Goal: Task Accomplishment & Management: Use online tool/utility

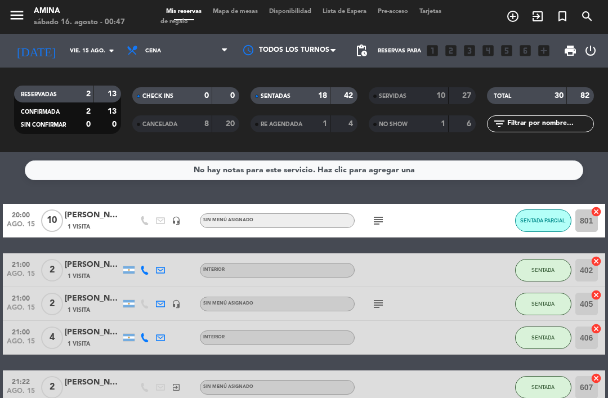
click at [69, 38] on div "[DATE] vie. 15 ago. arrow_drop_down" at bounding box center [64, 50] width 113 height 25
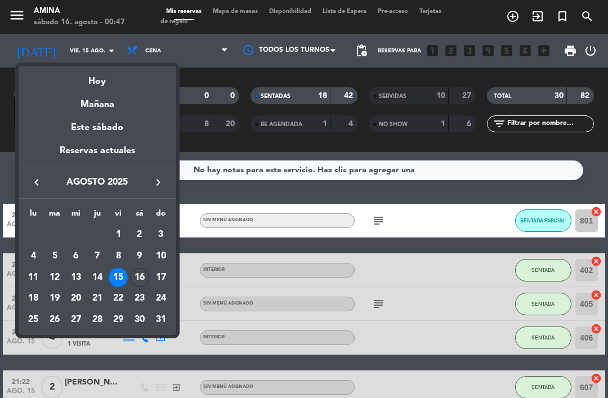
click at [133, 273] on div "16" at bounding box center [139, 277] width 19 height 19
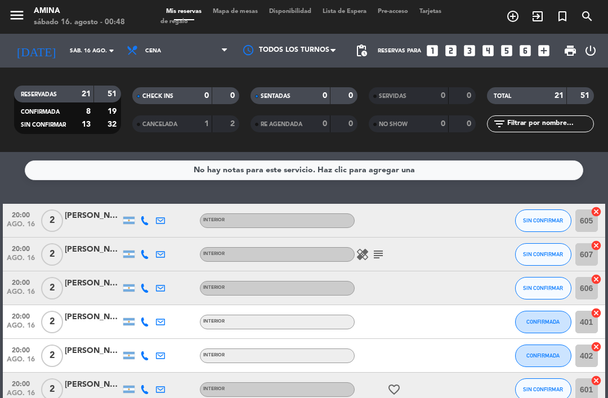
click at [64, 44] on input "sáb. 16 ago." at bounding box center [102, 50] width 77 height 17
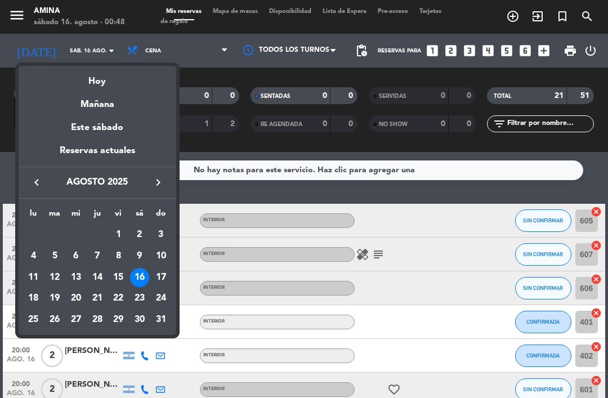
click at [120, 273] on div "15" at bounding box center [118, 277] width 19 height 19
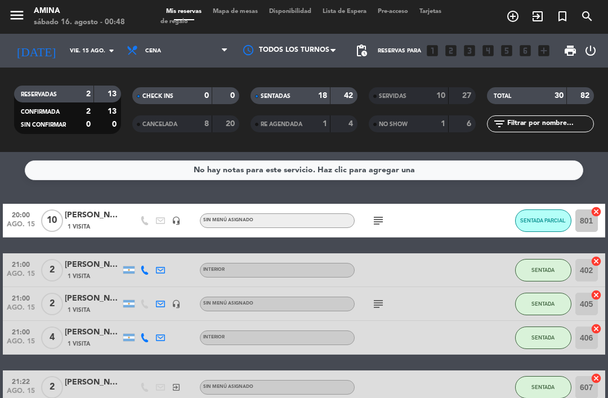
click at [86, 56] on input "vie. 15 ago." at bounding box center [102, 50] width 77 height 17
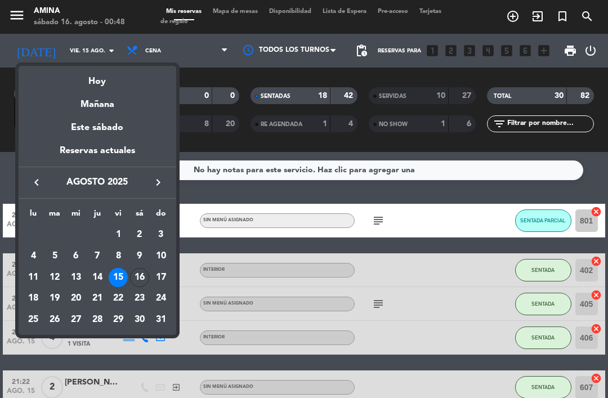
click at [143, 278] on div "16" at bounding box center [139, 277] width 19 height 19
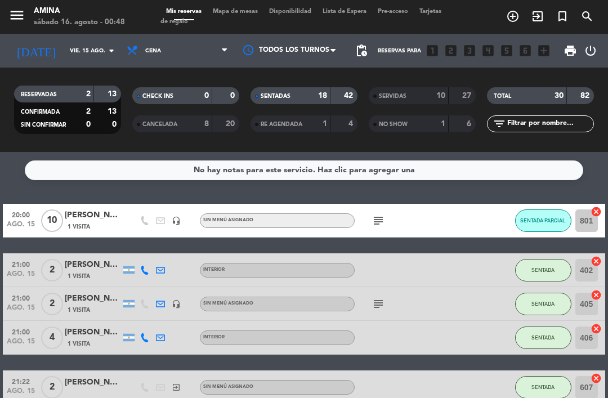
type input "sáb. 16 ago."
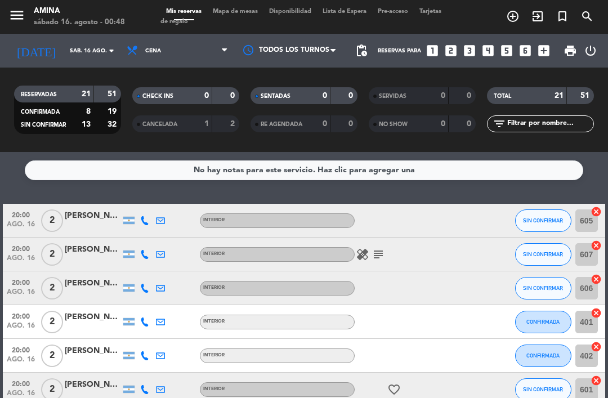
click at [262, 14] on span "Mapa de mesas" at bounding box center [235, 11] width 56 height 6
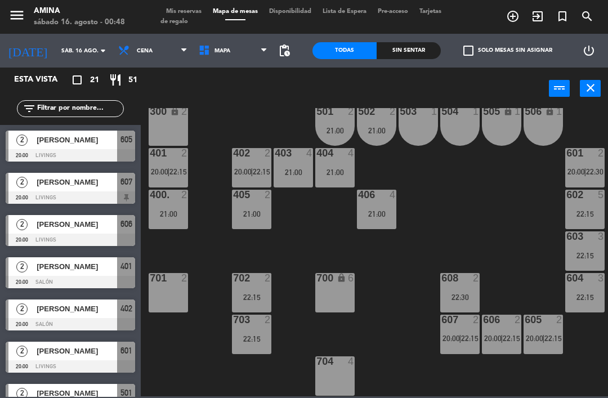
scroll to position [313, 0]
click at [254, 299] on div "22:15" at bounding box center [251, 297] width 39 height 8
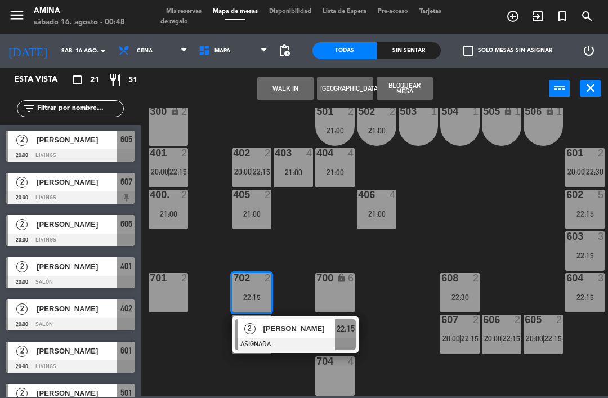
click at [294, 334] on span "[PERSON_NAME]" at bounding box center [300, 329] width 72 height 12
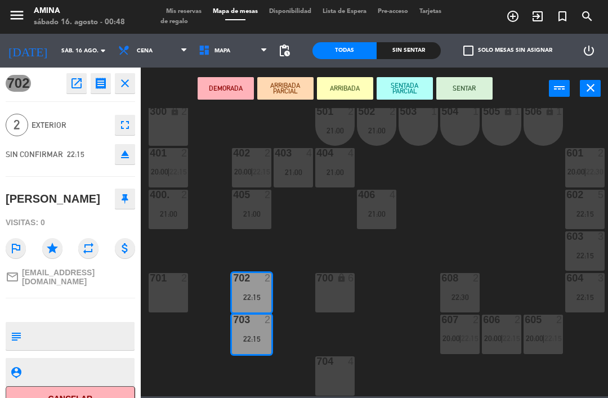
click at [178, 292] on div "701 2" at bounding box center [168, 292] width 39 height 39
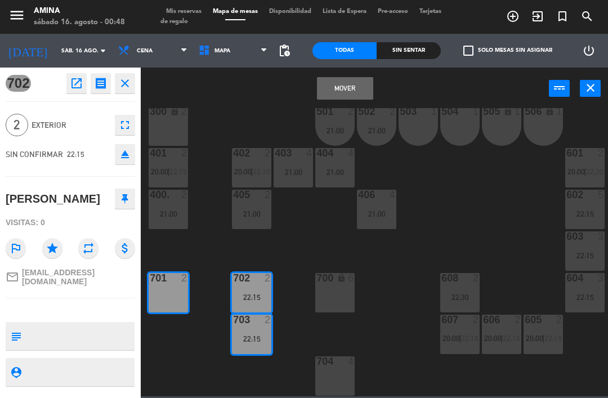
click at [356, 86] on button "Mover" at bounding box center [345, 88] width 56 height 23
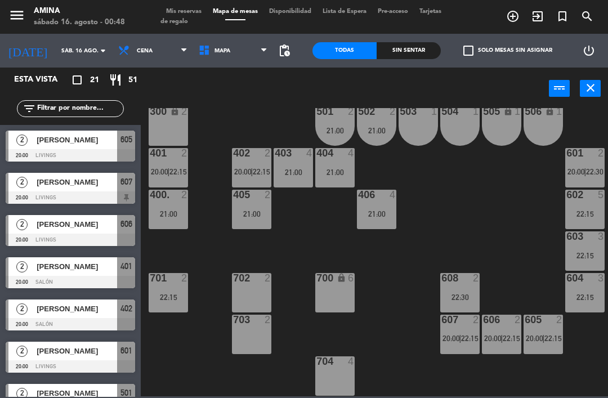
scroll to position [0, 0]
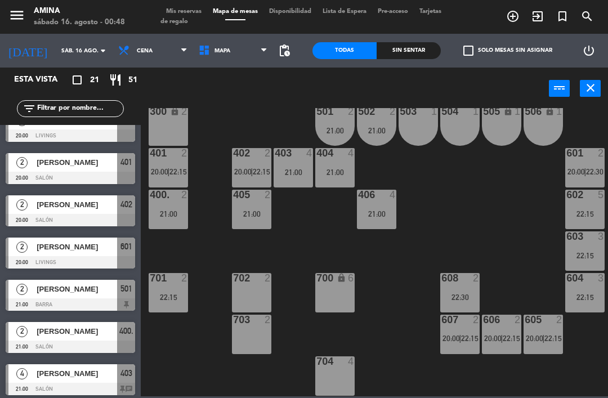
click at [176, 166] on div "401 2 20:00 | 22:15" at bounding box center [168, 167] width 39 height 39
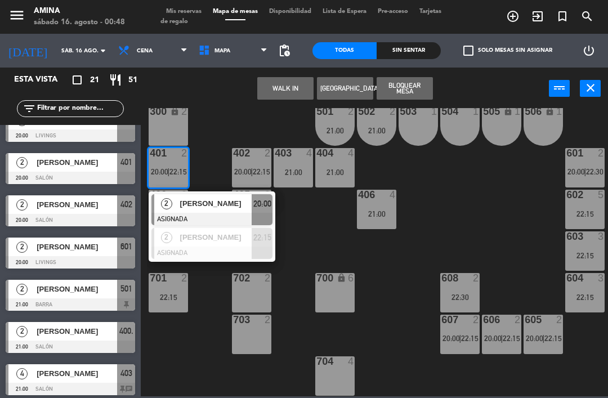
click at [252, 200] on div "20:00" at bounding box center [262, 203] width 21 height 19
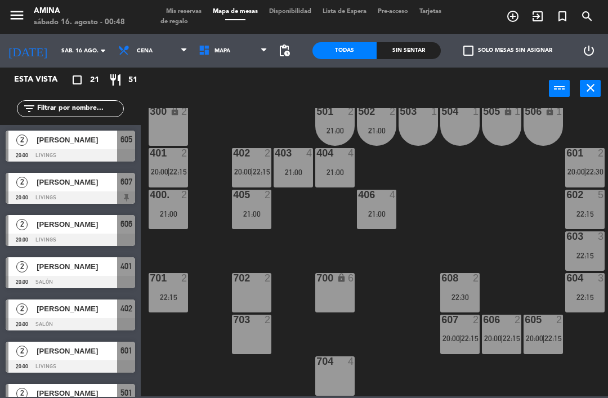
click at [179, 218] on div "400. 2 21:00" at bounding box center [168, 209] width 39 height 39
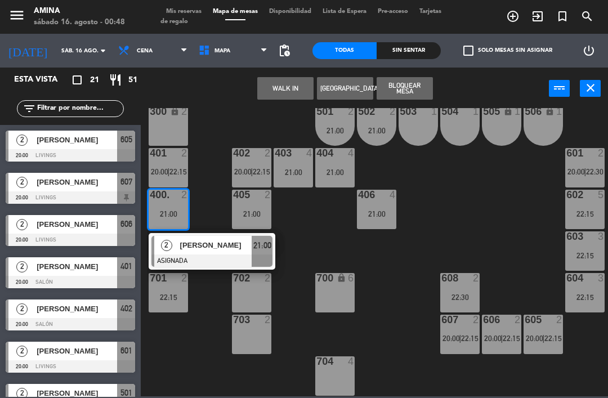
click at [250, 249] on span "[PERSON_NAME]" at bounding box center [216, 245] width 72 height 12
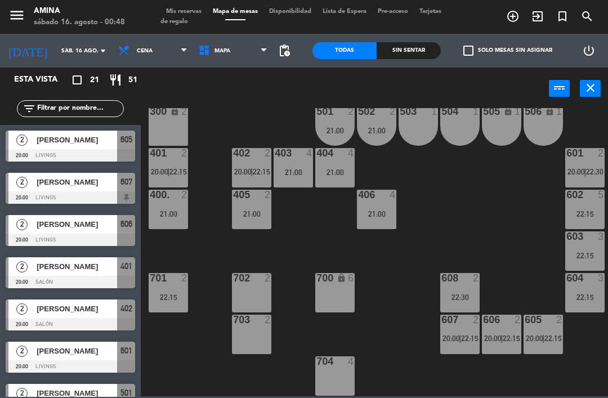
click at [265, 165] on div "402 2 20:00 | 22:15" at bounding box center [251, 167] width 39 height 39
click at [438, 169] on div "101 lock 6 102 lock 6 103 lock 6 301 lock 6 307 lock 2 302 lock 6 308 lock 2 20…" at bounding box center [377, 252] width 461 height 288
click at [297, 169] on div "21:00" at bounding box center [293, 172] width 39 height 8
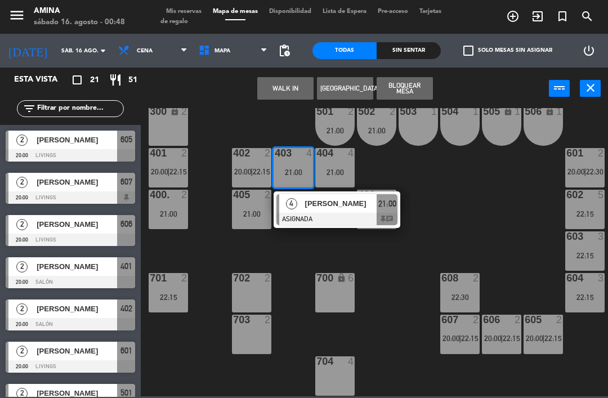
click at [341, 211] on div "[PERSON_NAME]" at bounding box center [340, 203] width 73 height 19
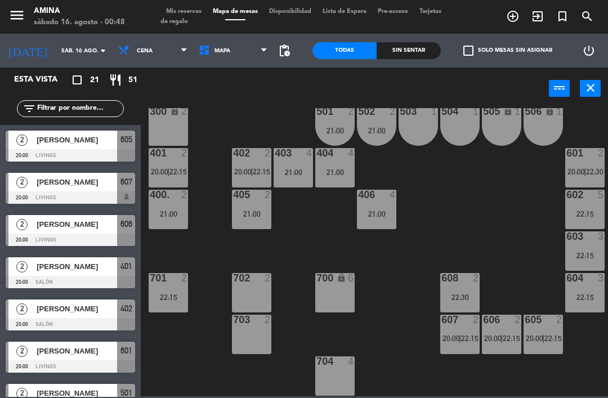
click at [592, 254] on div "22:15" at bounding box center [584, 256] width 39 height 8
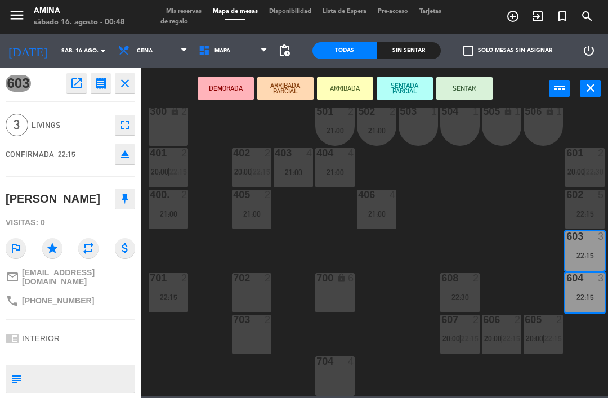
click at [300, 176] on div "21:00" at bounding box center [293, 172] width 39 height 8
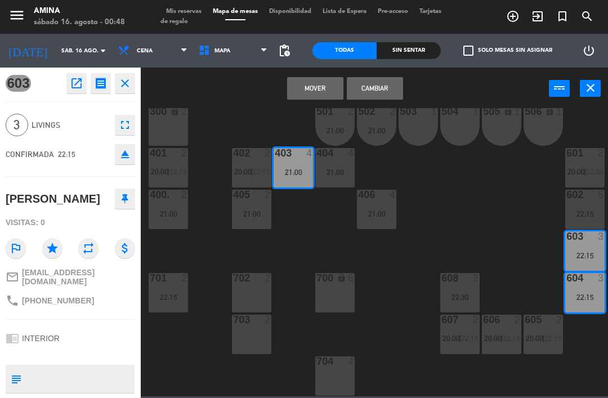
click at [341, 175] on div "21:00" at bounding box center [334, 172] width 39 height 8
click at [380, 91] on button "Cambiar" at bounding box center [375, 88] width 56 height 23
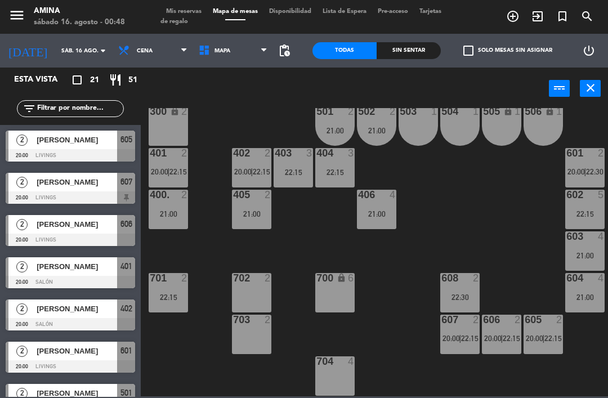
scroll to position [62, 0]
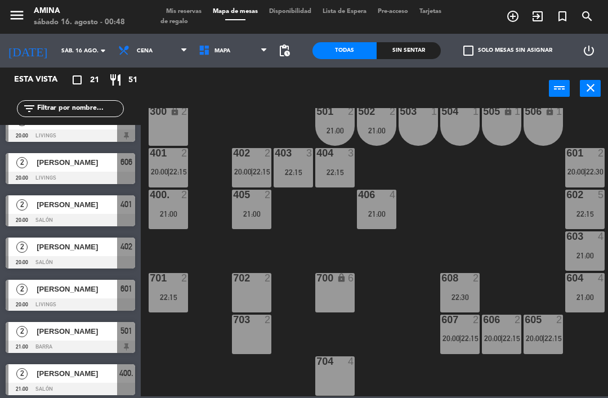
click at [556, 346] on div "605 2 20:00 | 22:15" at bounding box center [543, 334] width 39 height 39
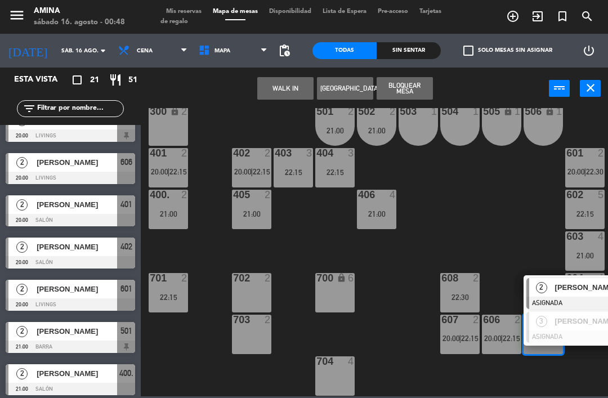
click at [557, 328] on div "[PERSON_NAME]" at bounding box center [590, 321] width 73 height 19
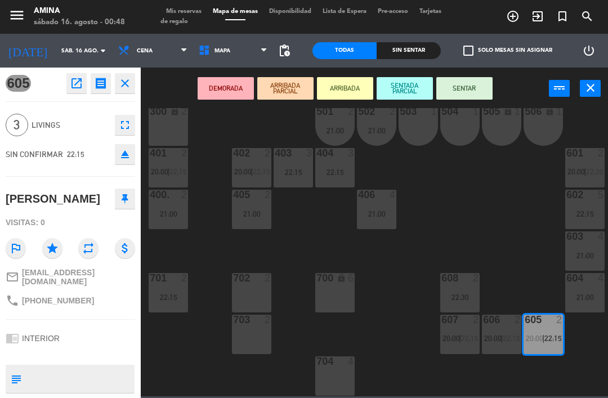
scroll to position [0, 0]
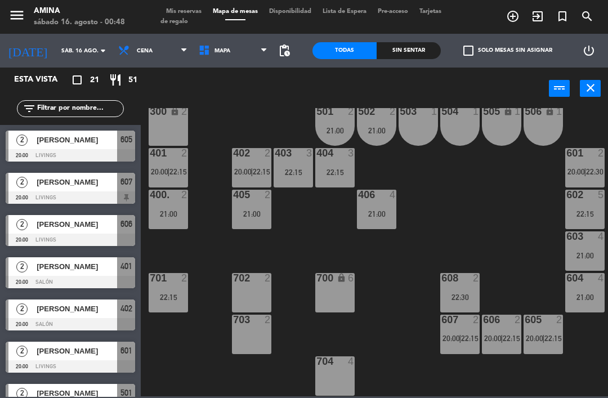
click at [506, 329] on div "606 2 20:00 | 22:15" at bounding box center [501, 334] width 39 height 39
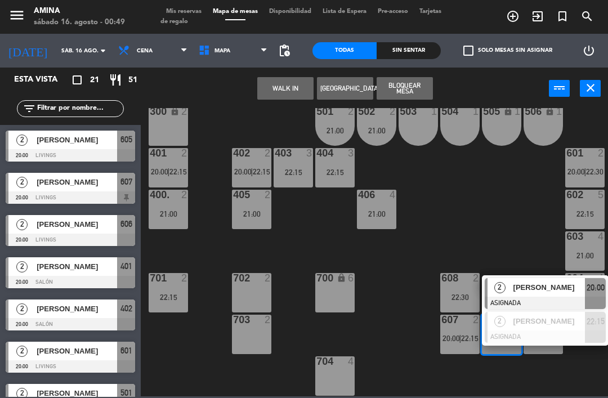
click at [546, 283] on span "[PERSON_NAME]" at bounding box center [550, 288] width 72 height 12
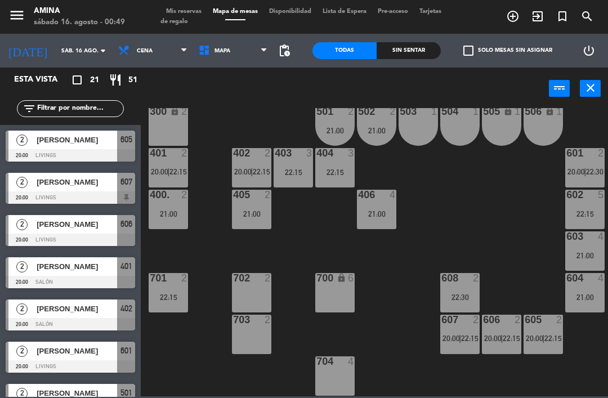
click at [457, 340] on span "20:00" at bounding box center [451, 338] width 17 height 9
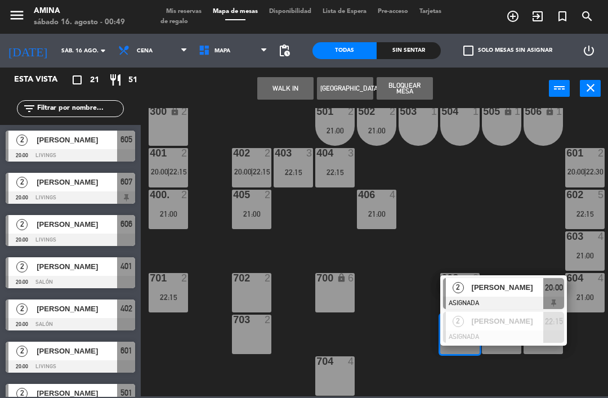
click at [518, 291] on span "[PERSON_NAME]" at bounding box center [508, 288] width 72 height 12
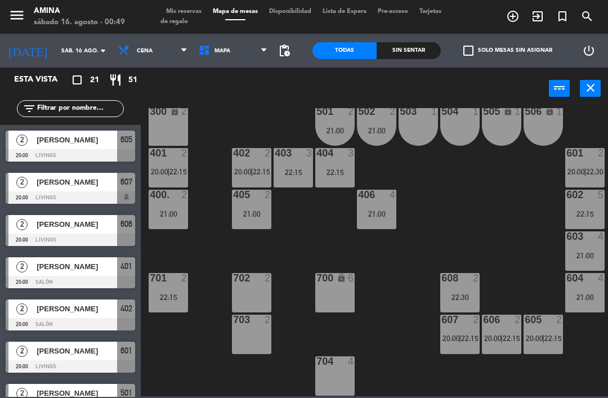
click at [472, 288] on div "608 2 22:30" at bounding box center [459, 292] width 39 height 39
click at [545, 203] on div "101 lock 6 102 lock 6 103 lock 6 301 lock 6 307 lock 2 302 lock 6 308 lock 2 20…" at bounding box center [377, 252] width 461 height 288
click at [180, 172] on span "22:15" at bounding box center [177, 171] width 17 height 9
click at [321, 224] on div "101 lock 6 102 lock 6 103 lock 6 301 lock 6 307 lock 2 302 lock 6 308 lock 2 20…" at bounding box center [377, 252] width 461 height 288
click at [296, 164] on div "403 3 22:15" at bounding box center [293, 167] width 39 height 39
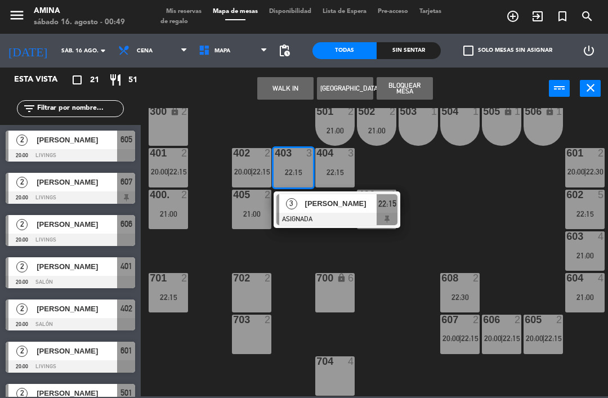
click at [331, 212] on div "[PERSON_NAME]" at bounding box center [340, 203] width 73 height 19
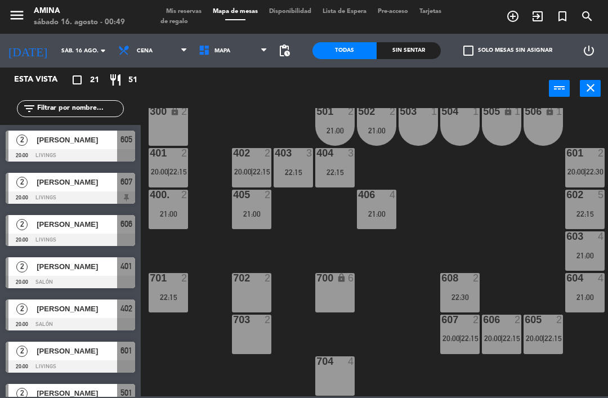
scroll to position [62, 0]
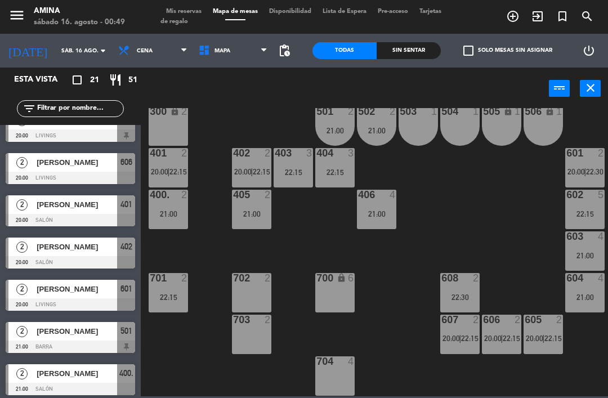
click at [269, 216] on div "21:00" at bounding box center [251, 214] width 39 height 8
click at [211, 239] on div "101 lock 6 102 lock 6 103 lock 6 301 lock 6 307 lock 2 302 lock 6 308 lock 2 20…" at bounding box center [377, 252] width 461 height 288
click at [306, 167] on div "403 3 22:15" at bounding box center [293, 167] width 39 height 39
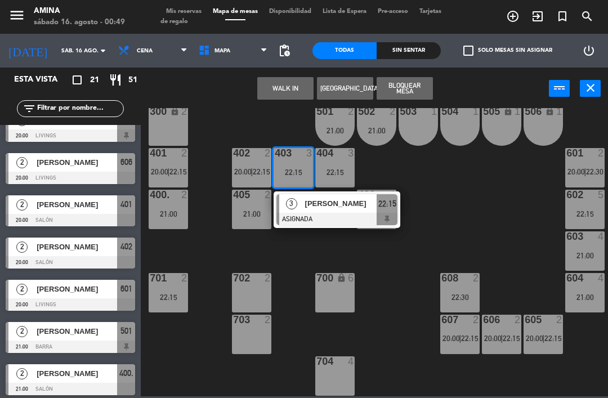
click at [328, 209] on span "[PERSON_NAME]" at bounding box center [341, 204] width 72 height 12
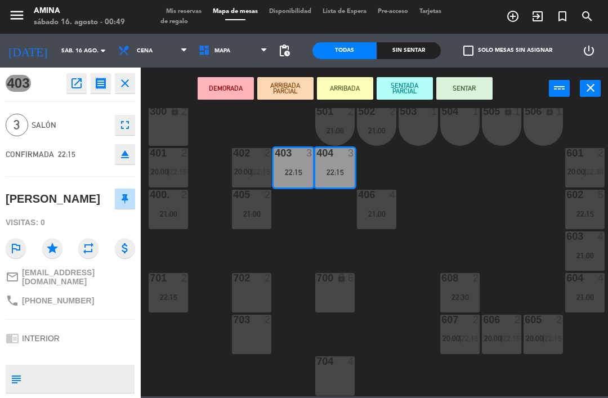
click at [130, 171] on div "403 open_in_new receipt 10:15 PM sáb., 16 ago. 3 personas [PERSON_NAME] Mesa 40…" at bounding box center [70, 233] width 141 height 331
click at [127, 151] on icon "eject" at bounding box center [125, 155] width 14 height 14
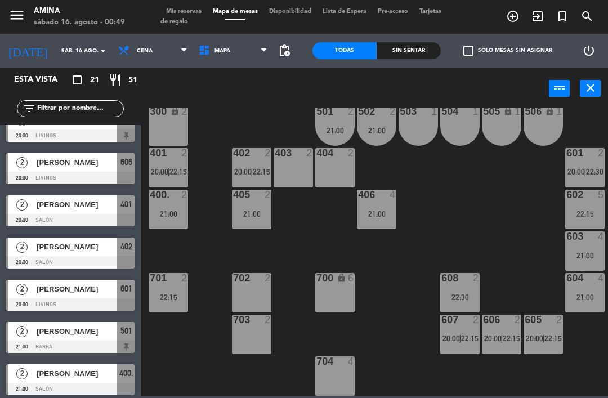
click at [167, 177] on div "401 2 20:00 | 22:15" at bounding box center [168, 167] width 39 height 39
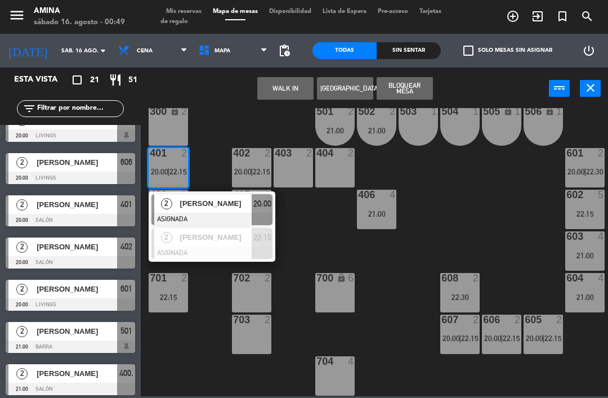
click at [221, 204] on span "[PERSON_NAME]" at bounding box center [216, 204] width 72 height 12
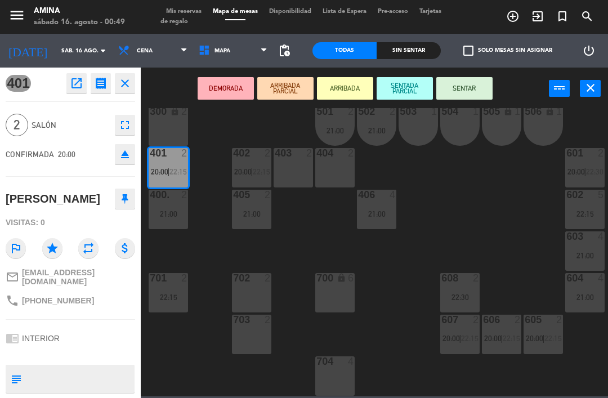
click at [292, 165] on div "403 2" at bounding box center [293, 167] width 39 height 39
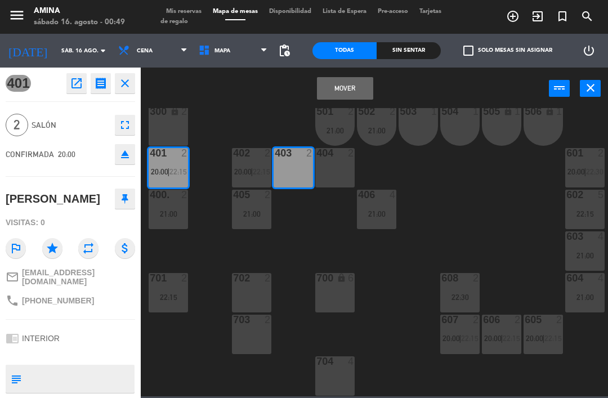
click at [344, 93] on button "Mover" at bounding box center [345, 88] width 56 height 23
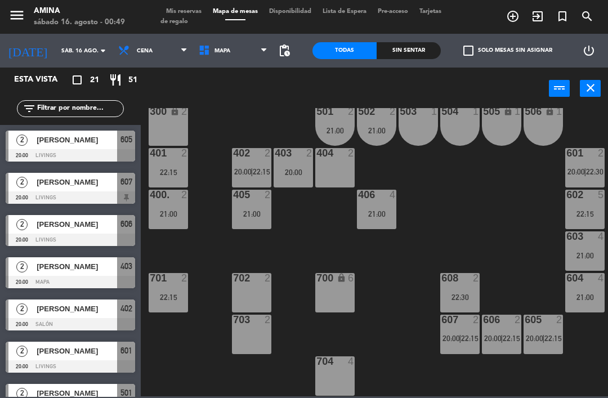
click at [176, 179] on div "401 2 22:15" at bounding box center [168, 167] width 39 height 39
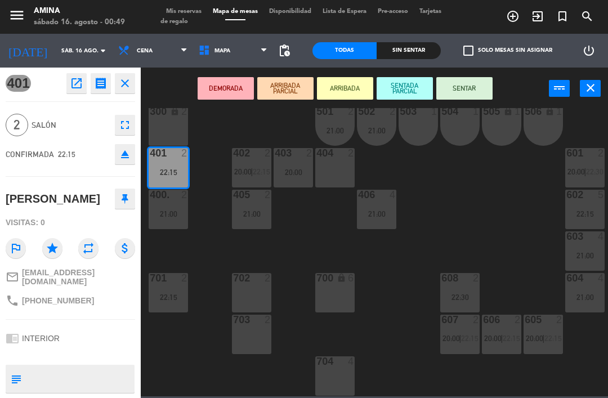
click at [297, 160] on div "403 2 20:00" at bounding box center [293, 167] width 39 height 39
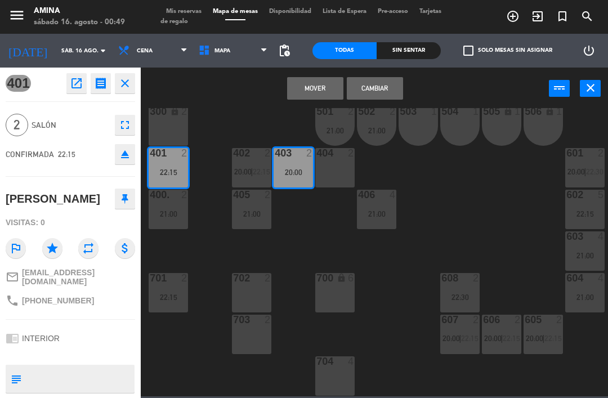
click at [319, 88] on button "Mover" at bounding box center [315, 88] width 56 height 23
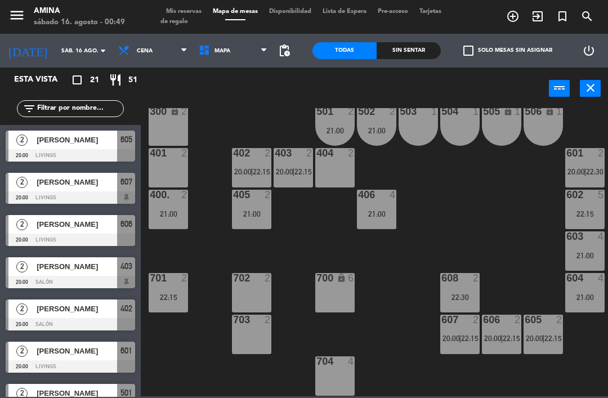
scroll to position [146, 0]
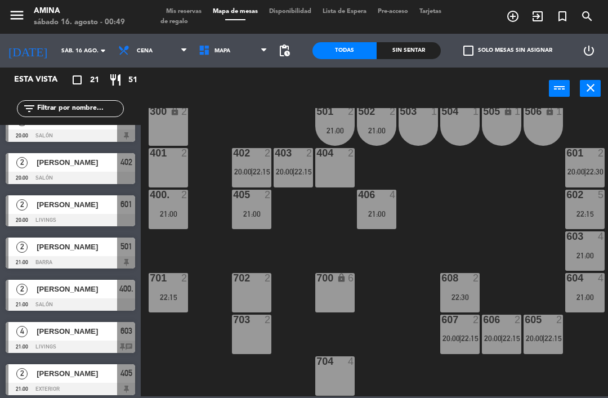
click at [176, 220] on div "400. 2 21:00" at bounding box center [168, 209] width 39 height 39
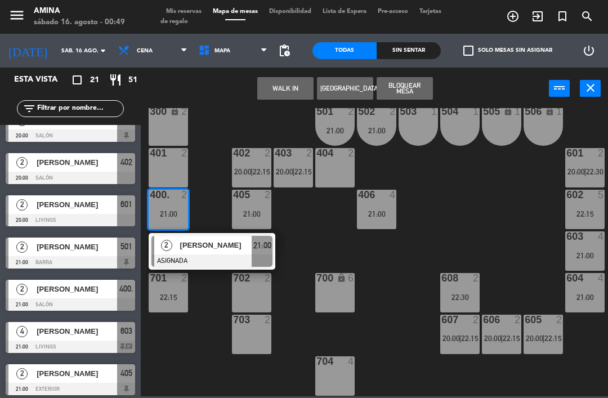
click at [220, 236] on div "[PERSON_NAME]" at bounding box center [215, 245] width 73 height 19
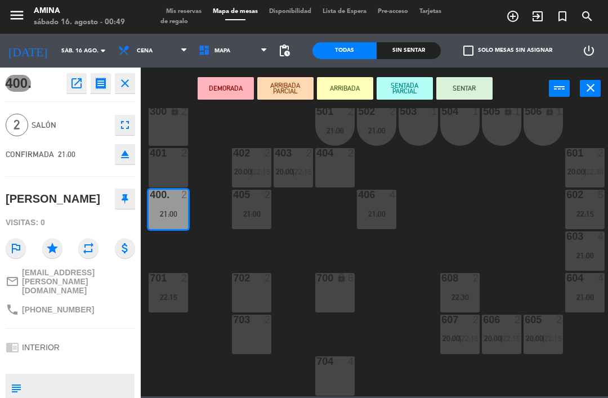
click at [346, 164] on div "404 2" at bounding box center [334, 167] width 39 height 39
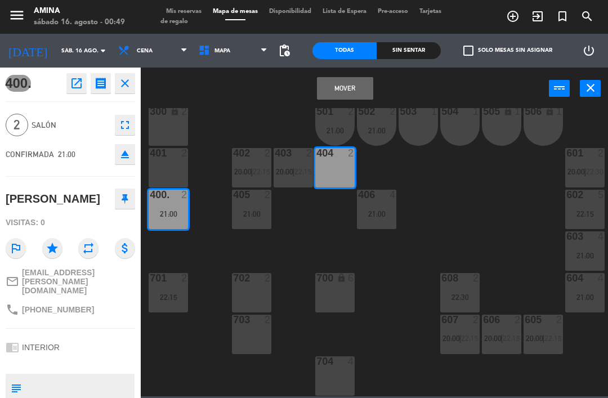
click at [343, 92] on button "Mover" at bounding box center [345, 88] width 56 height 23
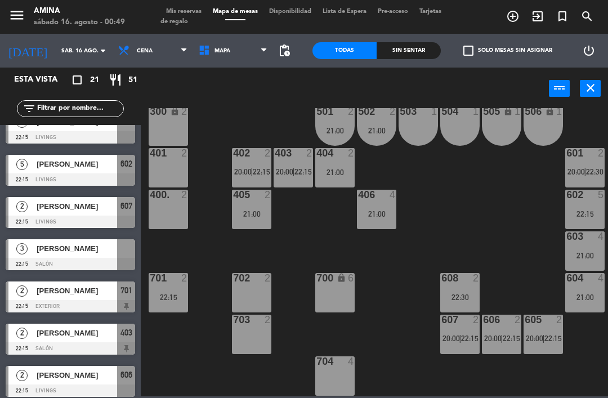
scroll to position [548, 0]
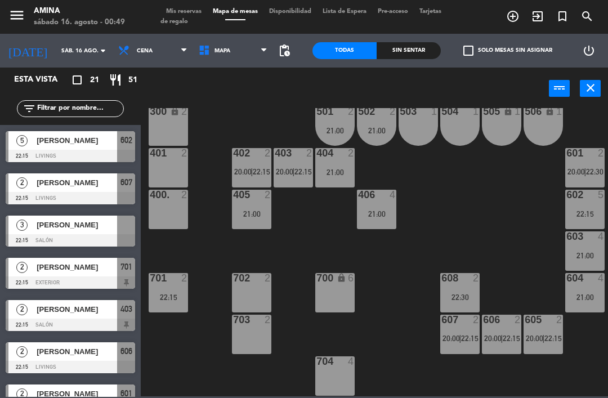
click at [102, 225] on span "[PERSON_NAME]" at bounding box center [77, 225] width 81 height 12
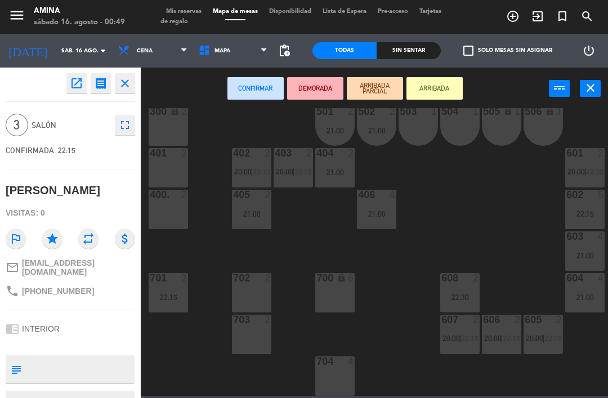
click at [172, 215] on div "400. 2" at bounding box center [168, 209] width 39 height 39
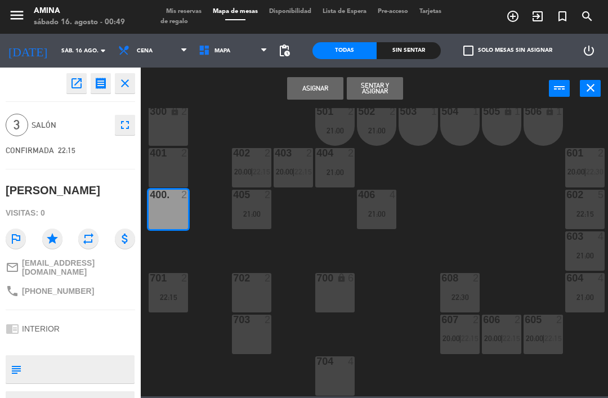
click at [176, 165] on div "401 2" at bounding box center [168, 167] width 39 height 39
click at [320, 87] on button "Asignar" at bounding box center [315, 88] width 56 height 23
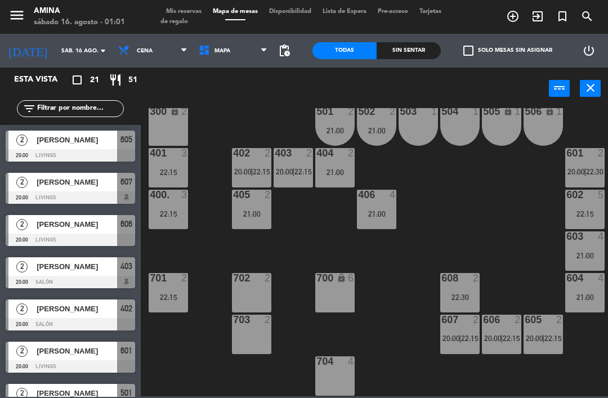
scroll to position [313, 0]
